Goal: Find specific page/section: Find specific page/section

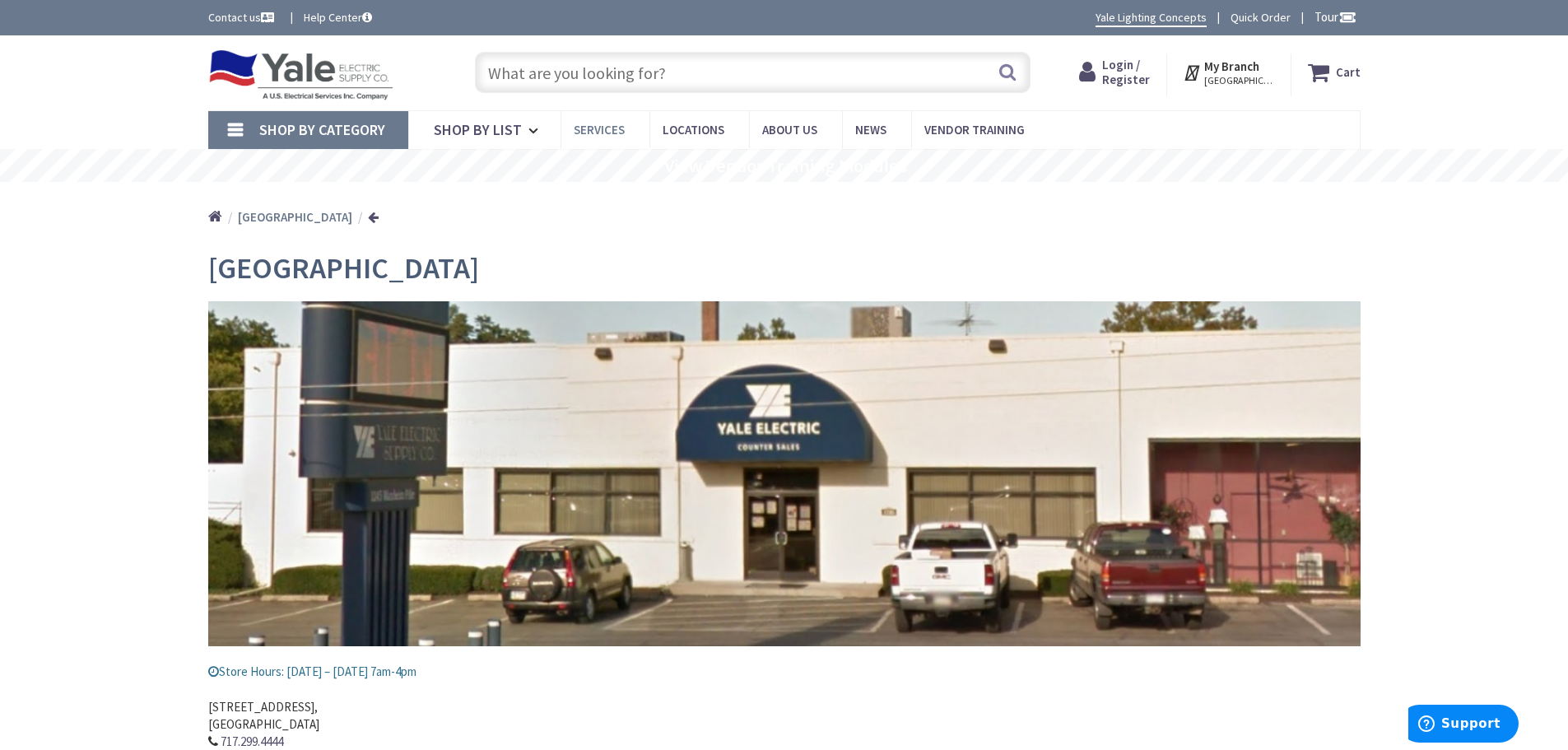
click at [595, 133] on span "Services" at bounding box center [599, 130] width 51 height 16
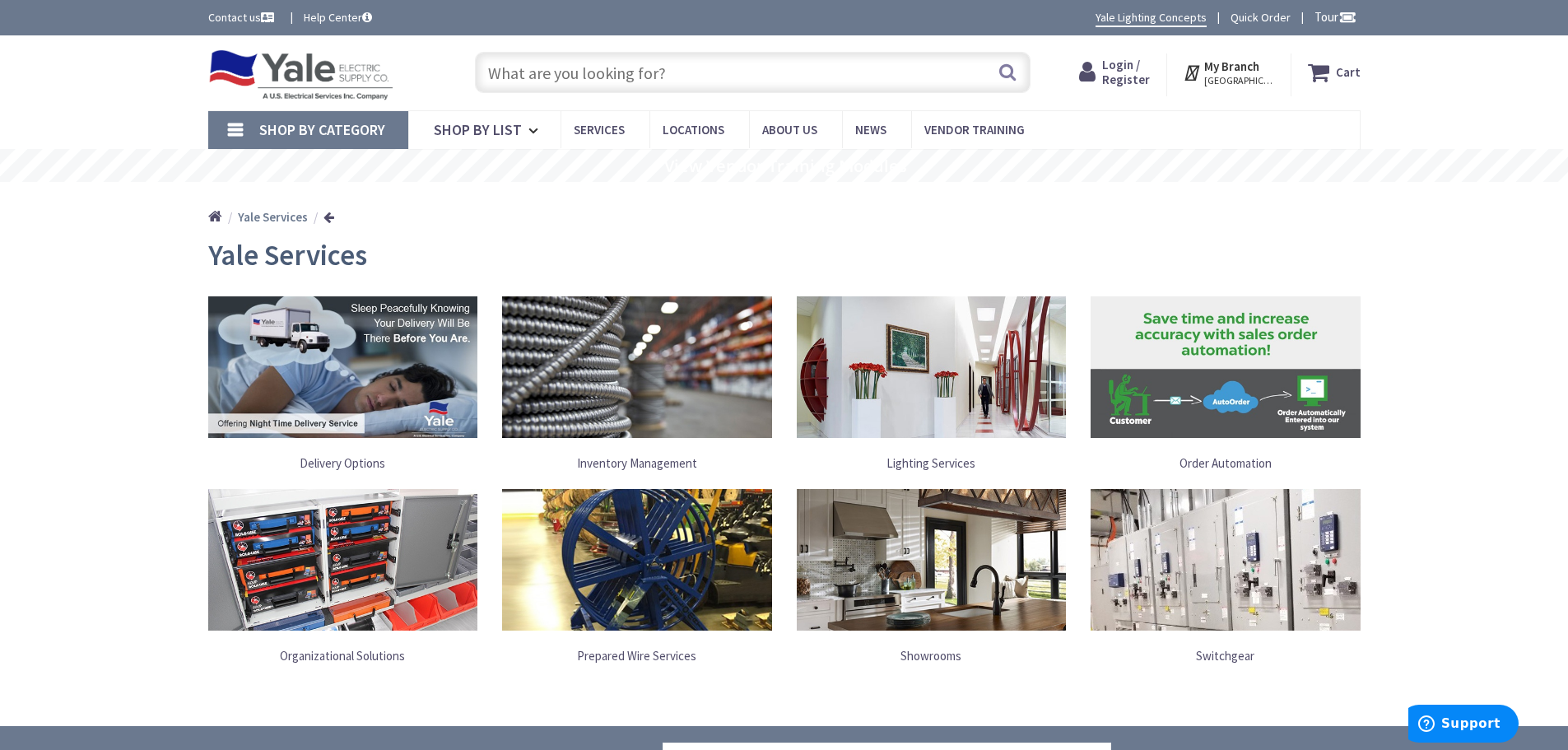
click at [230, 123] on link "Shop By Category" at bounding box center [308, 130] width 200 height 38
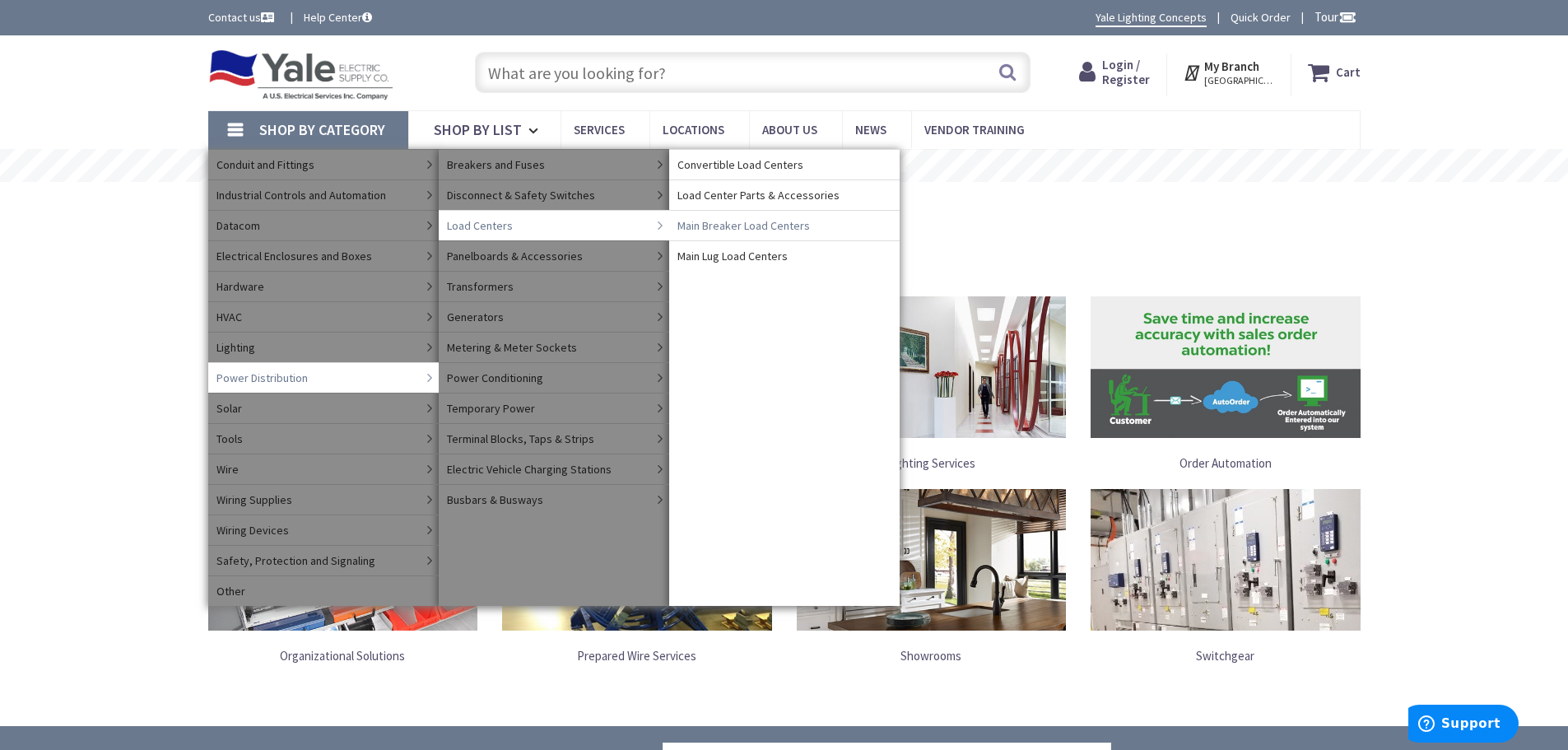
click at [708, 229] on span "Main Breaker Load Centers" at bounding box center [743, 226] width 132 height 17
